Goal: Task Accomplishment & Management: Use online tool/utility

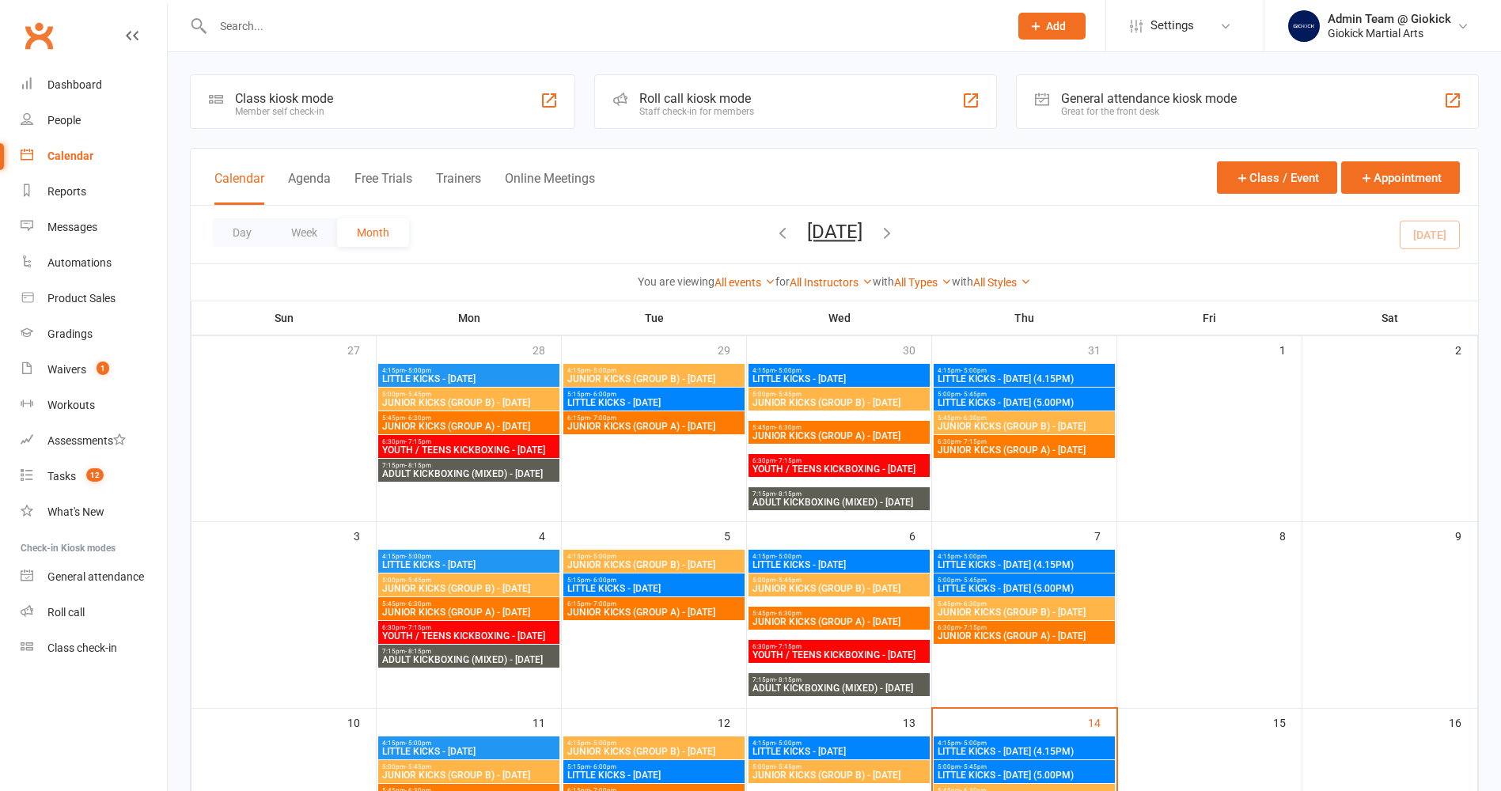
click at [1084, 105] on div "General attendance kiosk mode" at bounding box center [1149, 98] width 176 height 15
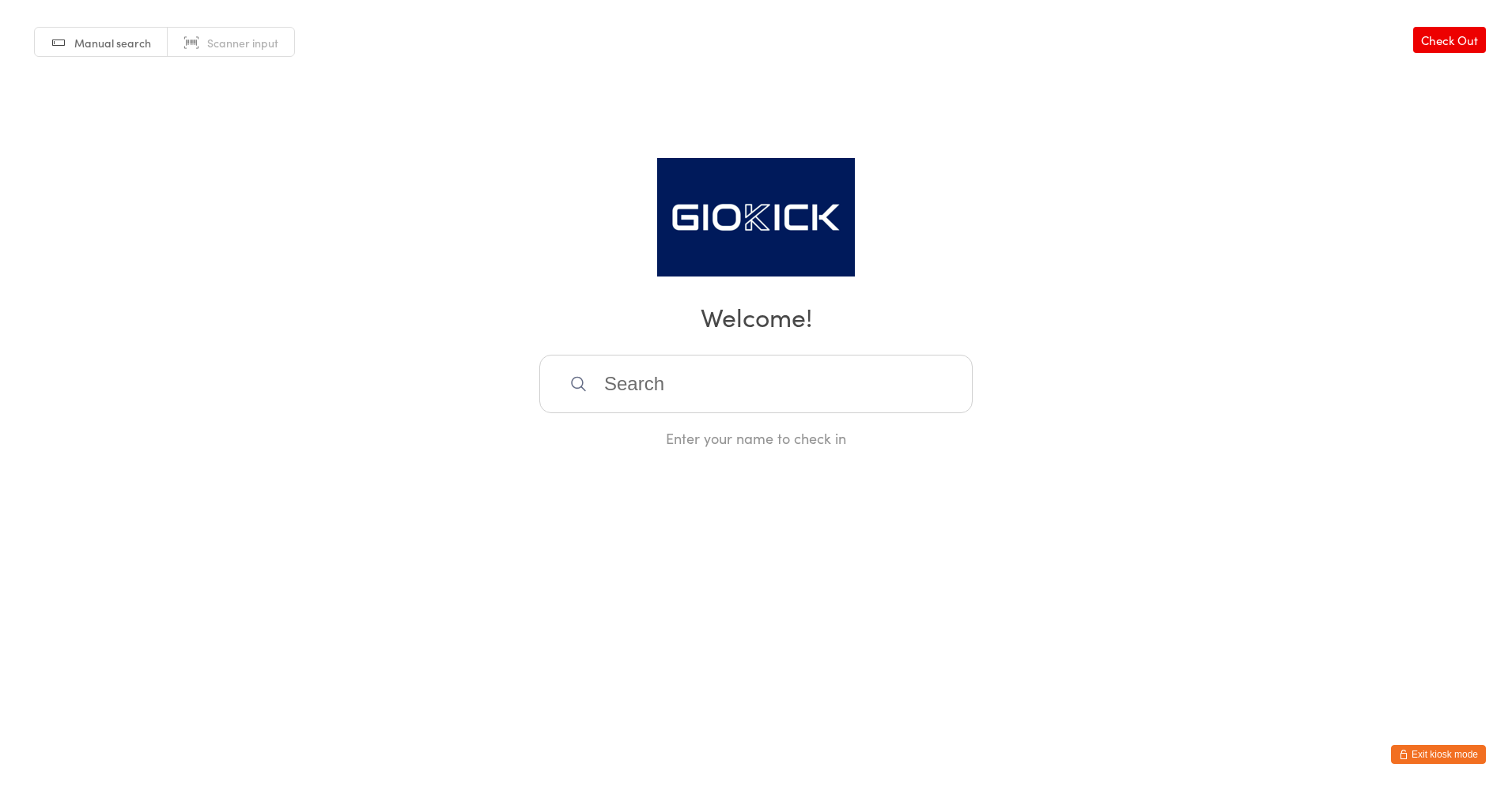
click at [121, 36] on span "Manual search" at bounding box center [112, 43] width 77 height 16
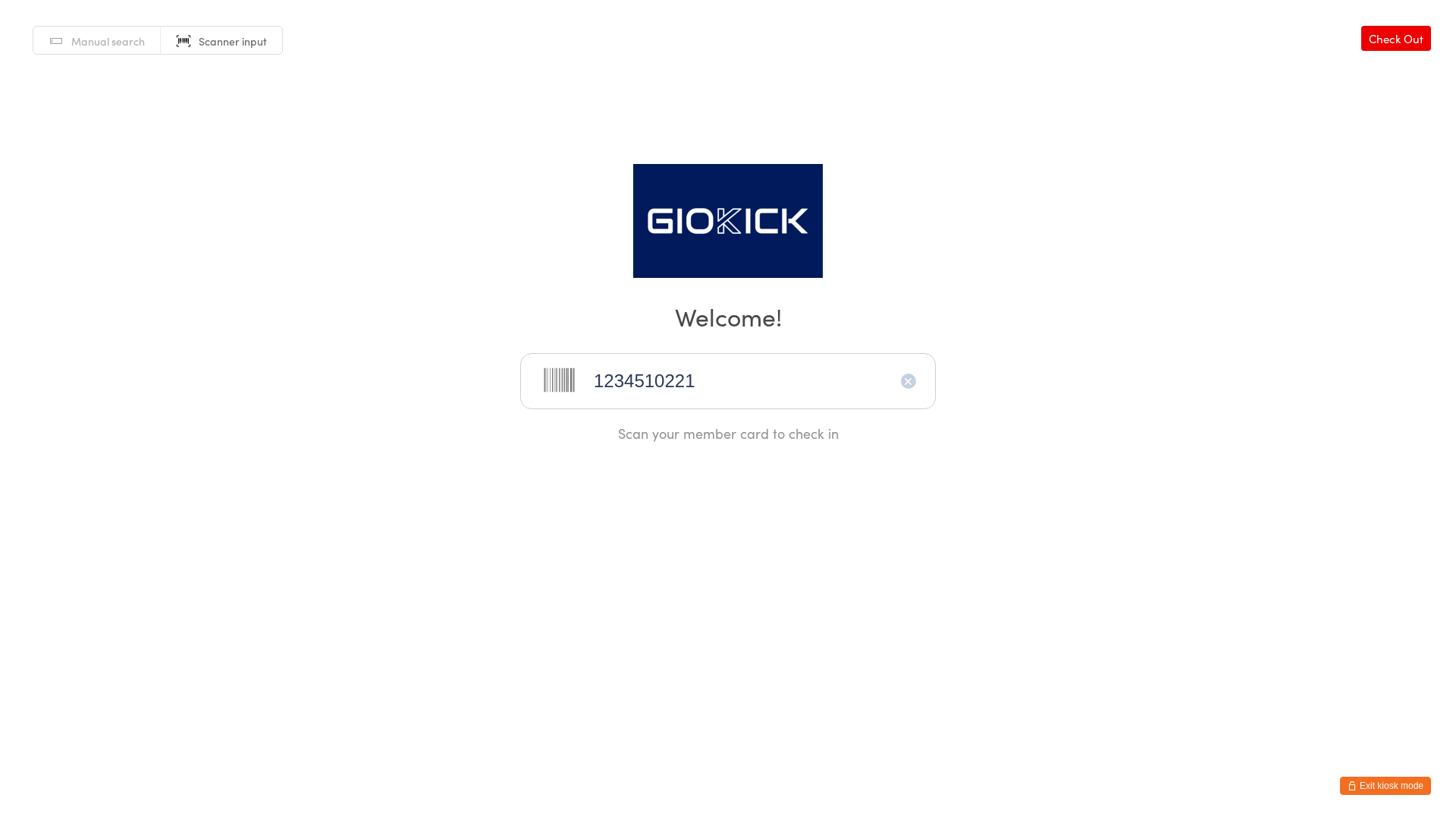
type input "1234510221"
type input "12345104621234510462"
type input "1234510474"
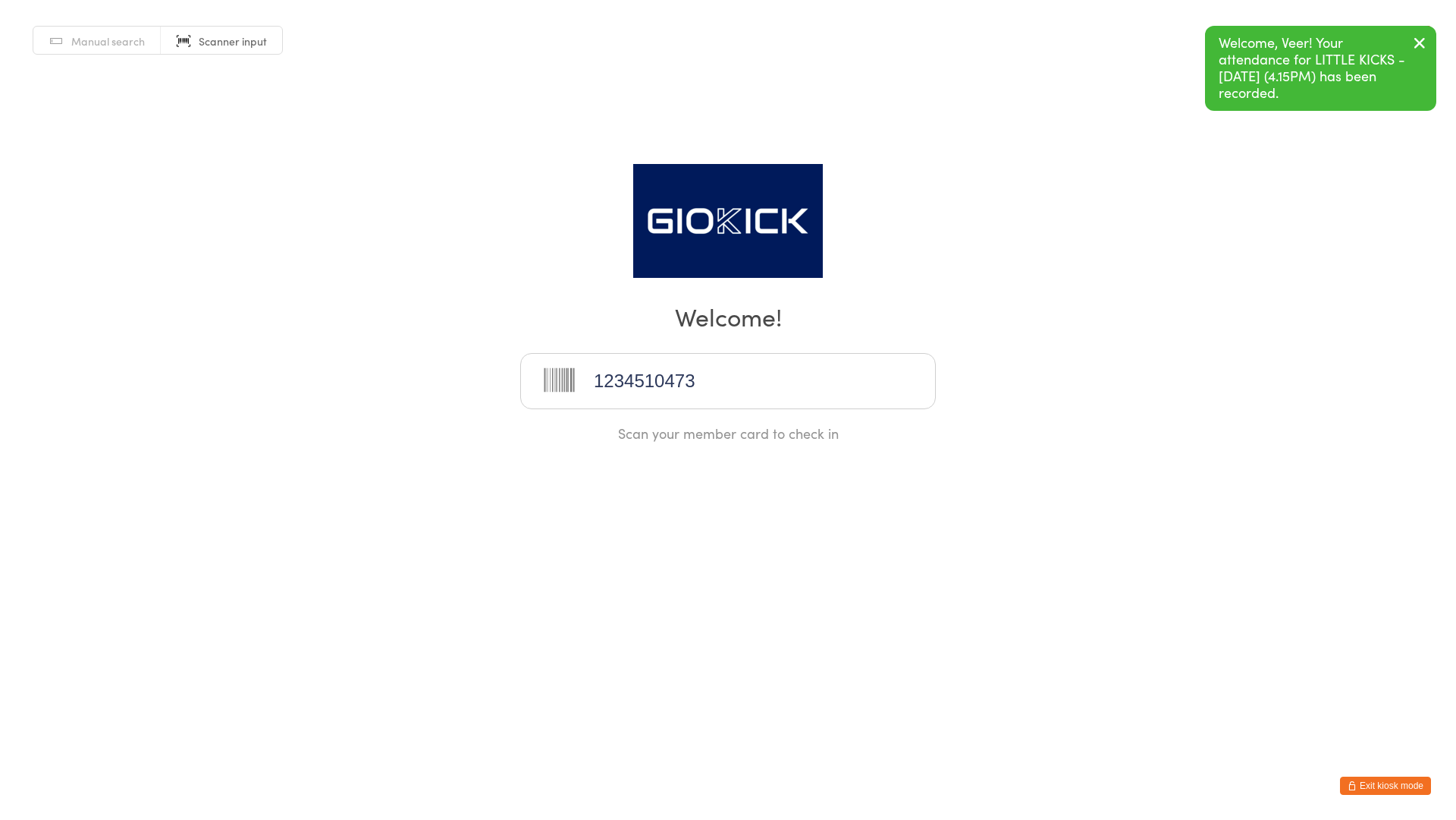
type input "1234510473"
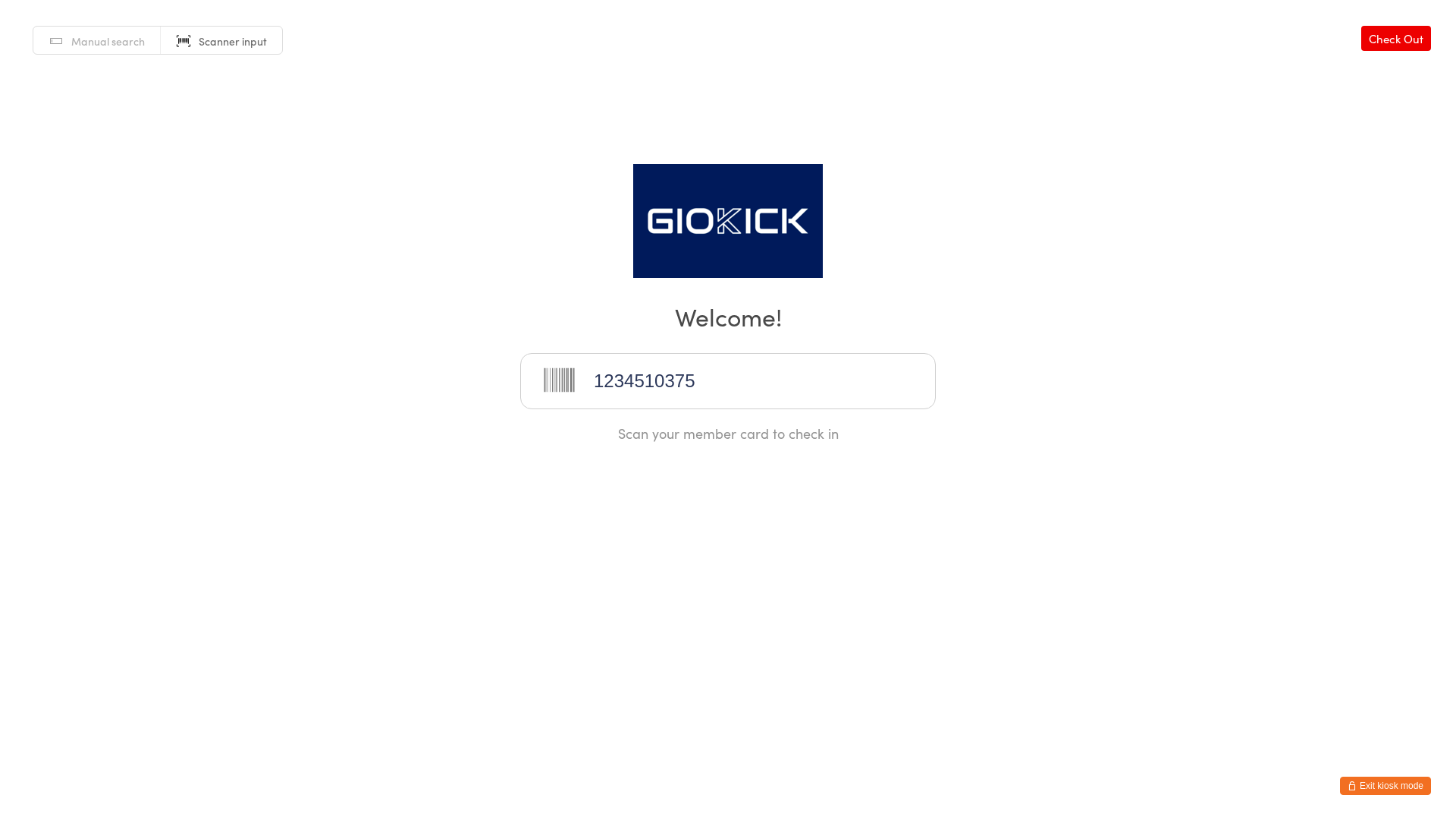
type input "1234510375"
type input "1234510381"
type input "12345104361234510436"
